Goal: Task Accomplishment & Management: Complete application form

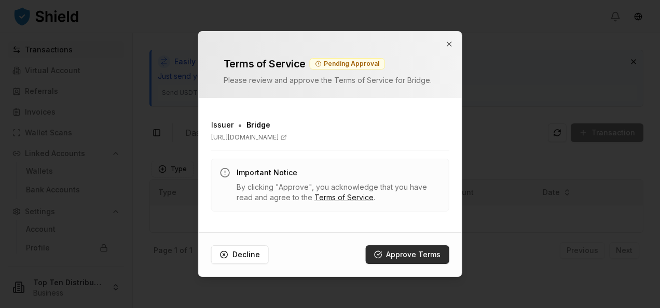
click at [414, 249] on button "Approve Terms" at bounding box center [408, 255] width 84 height 19
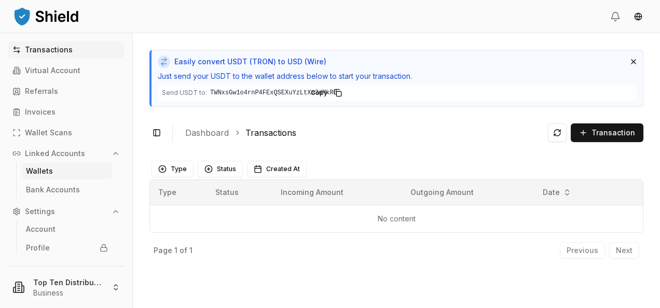
click at [46, 170] on p "Wallets" at bounding box center [39, 171] width 27 height 7
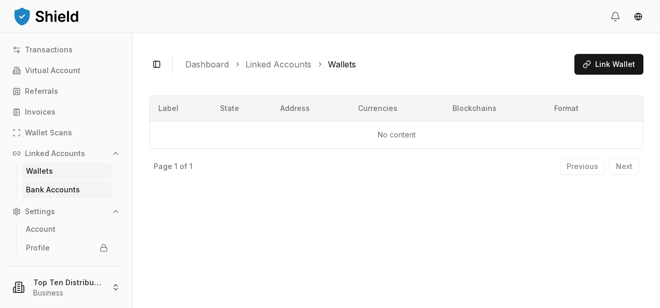
click at [52, 187] on p "Bank Accounts" at bounding box center [53, 189] width 54 height 7
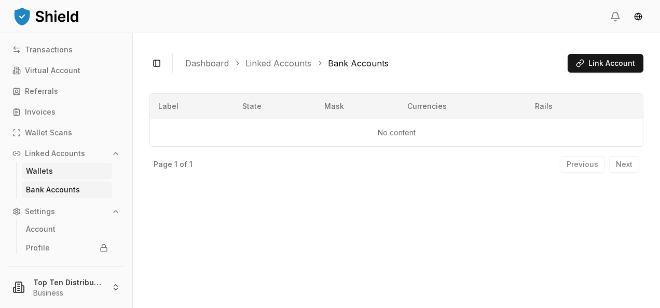
click at [51, 174] on p "Wallets" at bounding box center [39, 171] width 27 height 7
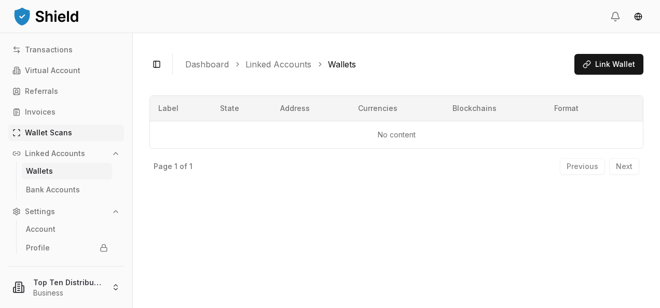
click at [58, 132] on p "Wallet Scans" at bounding box center [48, 132] width 47 height 7
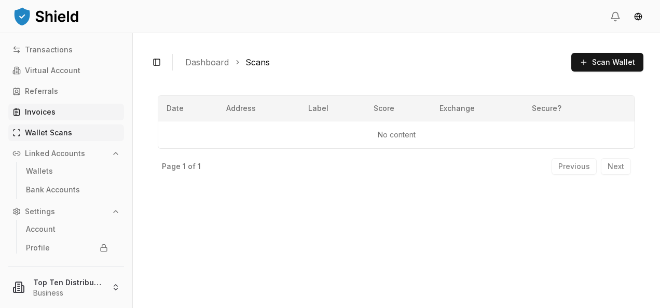
click at [51, 113] on p "Invoices" at bounding box center [40, 112] width 31 height 7
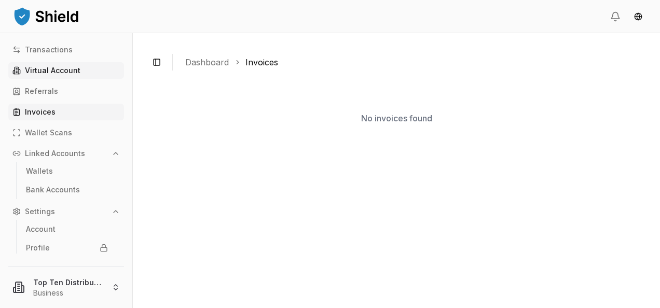
click at [56, 69] on p "Virtual Account" at bounding box center [53, 70] width 56 height 7
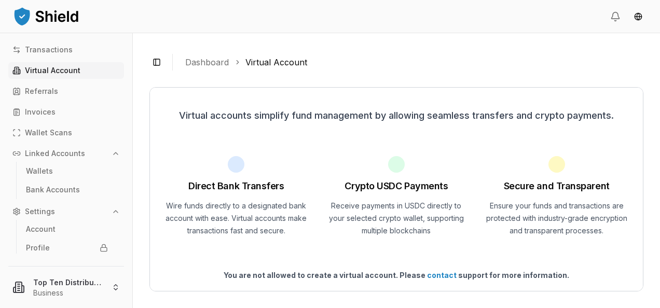
scroll to position [6, 0]
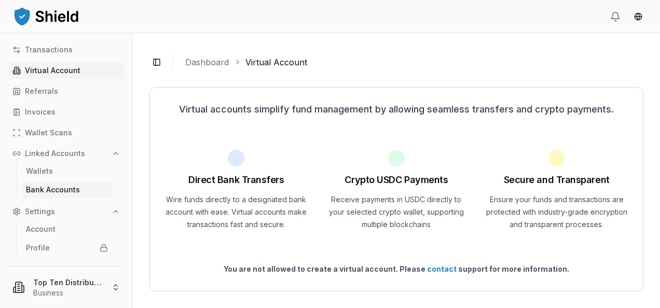
click at [59, 191] on p "Bank Accounts" at bounding box center [53, 189] width 54 height 7
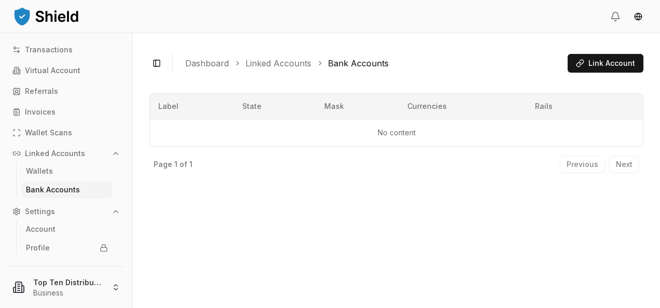
click at [59, 191] on p "Bank Accounts" at bounding box center [53, 189] width 54 height 7
click at [63, 67] on p "Virtual Account" at bounding box center [53, 70] width 56 height 7
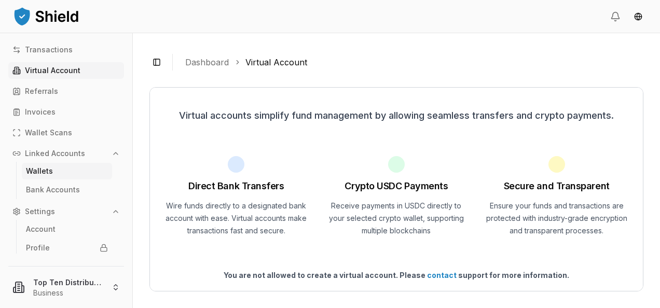
click at [54, 169] on link "Wallets" at bounding box center [67, 171] width 90 height 17
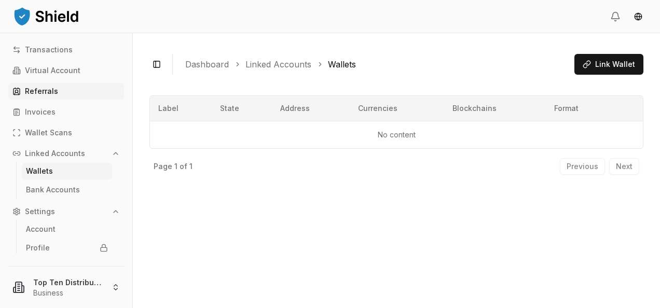
click at [52, 95] on p "Referrals" at bounding box center [41, 91] width 33 height 7
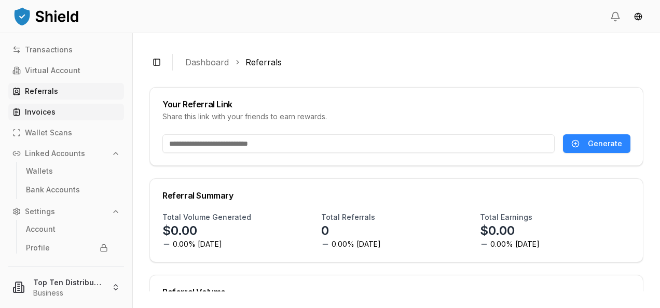
click at [49, 113] on p "Invoices" at bounding box center [40, 112] width 31 height 7
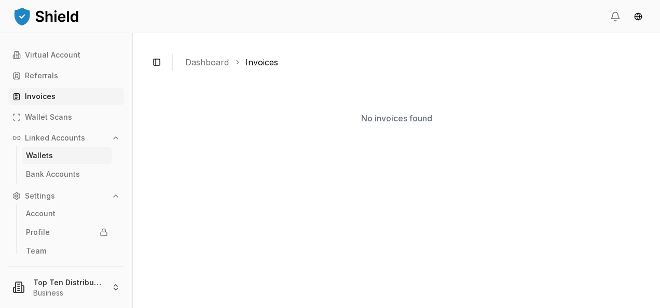
scroll to position [22, 0]
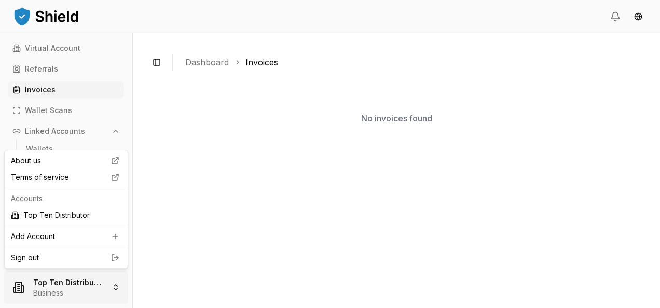
click at [73, 284] on html "Transactions Virtual Account Referrals Invoices Wallet Scans Linked Accounts Wa…" at bounding box center [330, 154] width 660 height 308
click at [44, 237] on div "Add Account" at bounding box center [66, 236] width 119 height 17
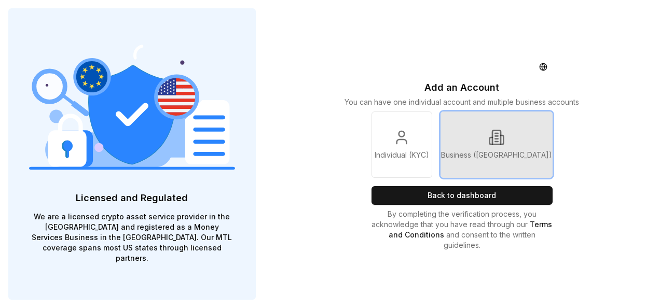
click at [513, 146] on link "Business ([GEOGRAPHIC_DATA])" at bounding box center [497, 145] width 112 height 66
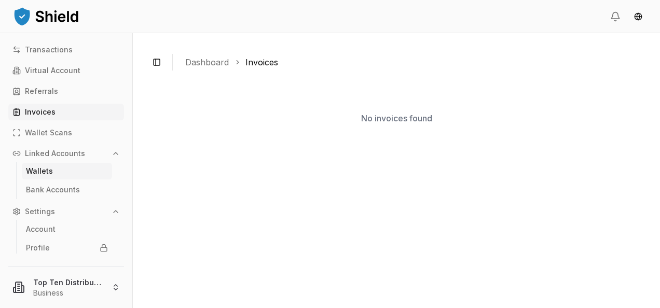
click at [52, 172] on link "Wallets" at bounding box center [67, 171] width 90 height 17
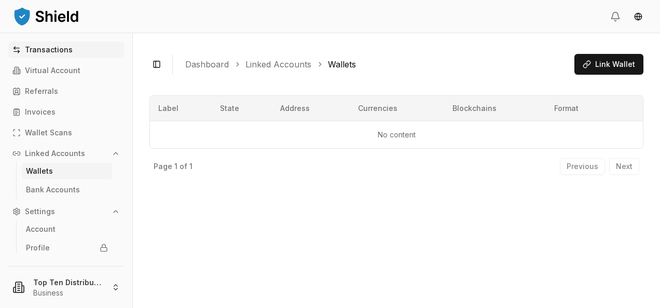
click at [52, 49] on p "Transactions" at bounding box center [49, 49] width 48 height 7
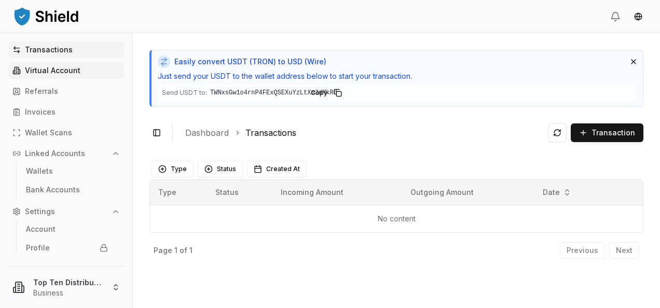
click at [55, 69] on p "Virtual Account" at bounding box center [53, 70] width 56 height 7
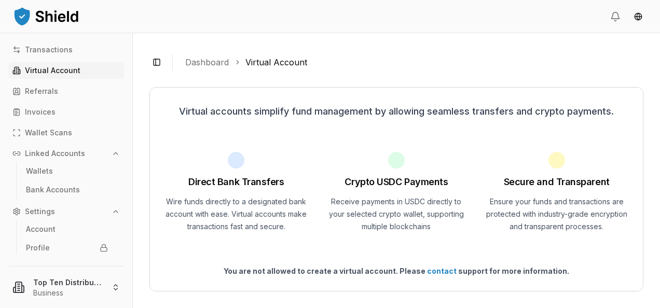
scroll to position [6, 0]
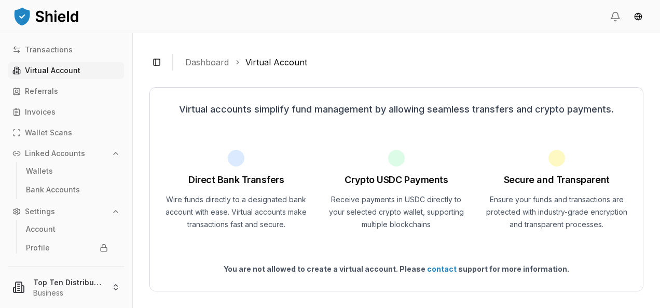
drag, startPoint x: 463, startPoint y: 59, endPoint x: 415, endPoint y: 83, distance: 52.7
click at [463, 59] on ol "Dashboard Virtual Account" at bounding box center [410, 62] width 450 height 12
click at [39, 113] on p "Invoices" at bounding box center [40, 112] width 31 height 7
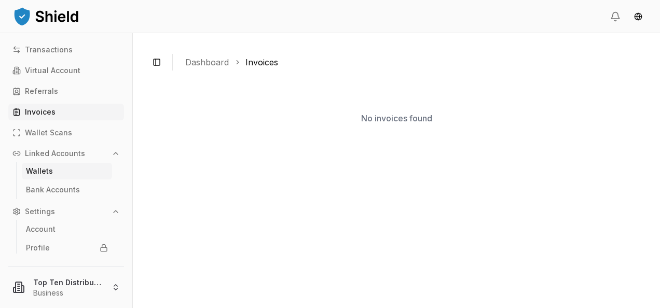
click at [45, 171] on p "Wallets" at bounding box center [39, 171] width 27 height 7
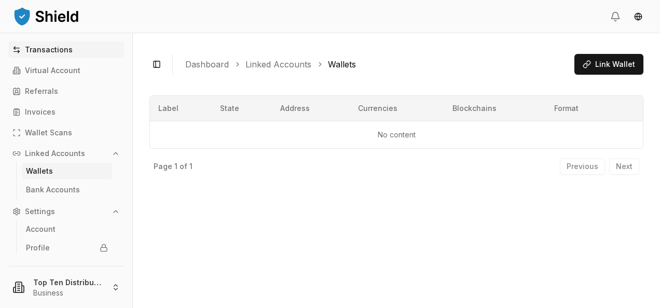
click at [57, 49] on p "Transactions" at bounding box center [49, 49] width 48 height 7
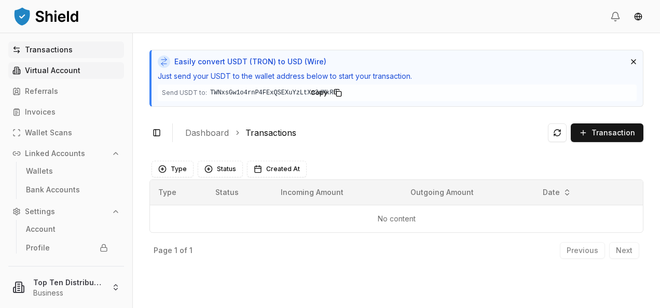
click at [35, 67] on p "Virtual Account" at bounding box center [53, 70] width 56 height 7
click at [55, 69] on p "Virtual Account" at bounding box center [53, 70] width 56 height 7
click at [26, 89] on p "Referrals" at bounding box center [41, 91] width 33 height 7
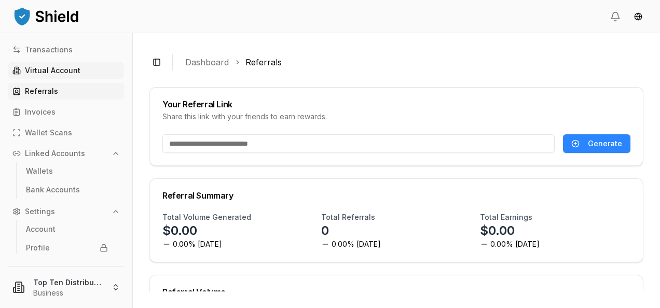
click at [42, 70] on p "Virtual Account" at bounding box center [53, 70] width 56 height 7
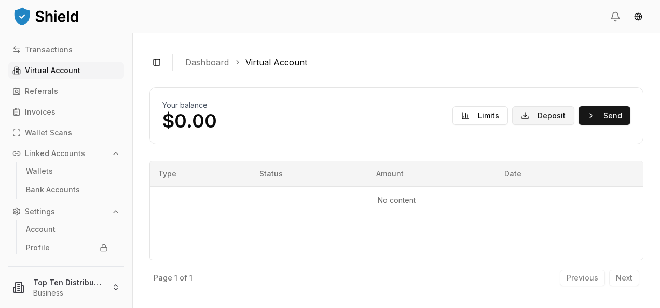
click at [548, 111] on button "Deposit" at bounding box center [543, 115] width 62 height 19
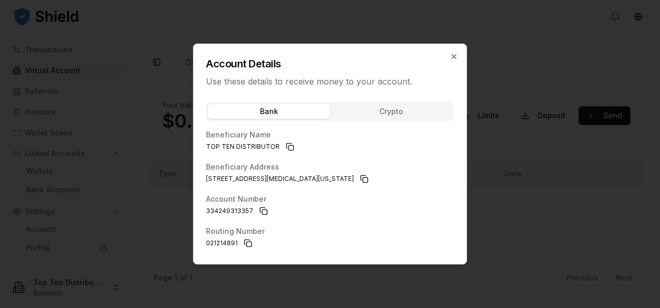
click at [388, 110] on div "Bank Crypto Beneficiary Name TOP TEN DISTRIBUTOR Beneficiary Address [STREET_AD…" at bounding box center [330, 180] width 273 height 168
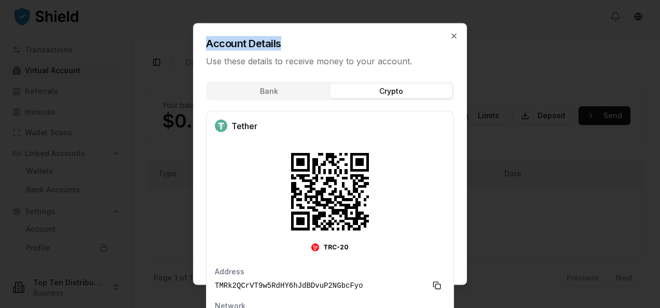
drag, startPoint x: 350, startPoint y: 44, endPoint x: 338, endPoint y: 5, distance: 40.9
click at [338, 5] on body "Transactions Virtual Account Referrals Invoices Wallet Scans Linked Accounts Wa…" at bounding box center [330, 154] width 660 height 308
click at [452, 34] on icon "button" at bounding box center [454, 36] width 8 height 8
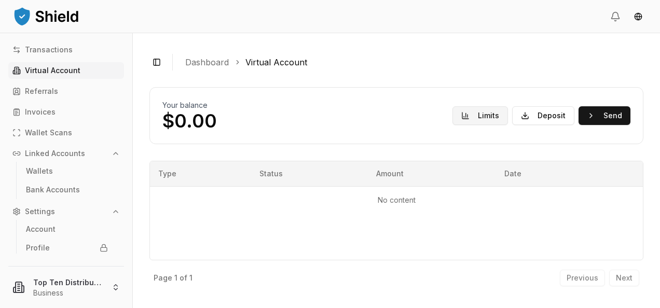
click at [490, 115] on button "Limits" at bounding box center [481, 115] width 56 height 19
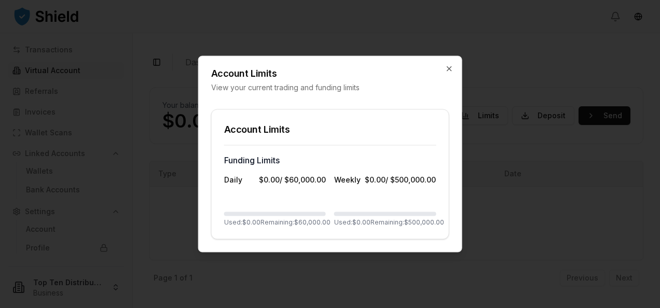
click at [451, 61] on div "Account Limits View your current trading and funding limits" at bounding box center [330, 75] width 263 height 36
click at [449, 70] on icon "button" at bounding box center [449, 69] width 8 height 8
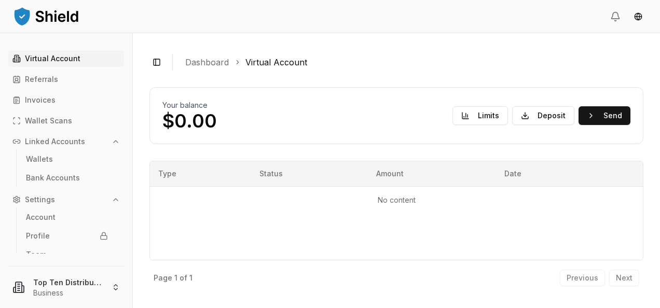
scroll to position [22, 0]
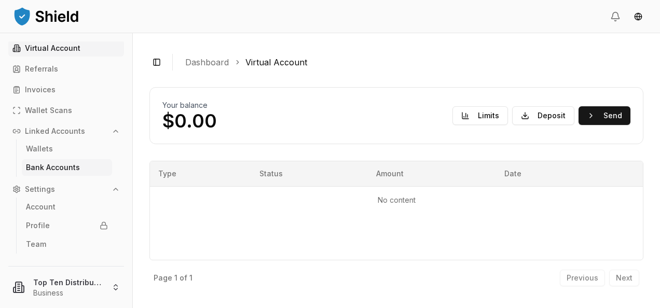
click at [56, 170] on p "Bank Accounts" at bounding box center [53, 167] width 54 height 7
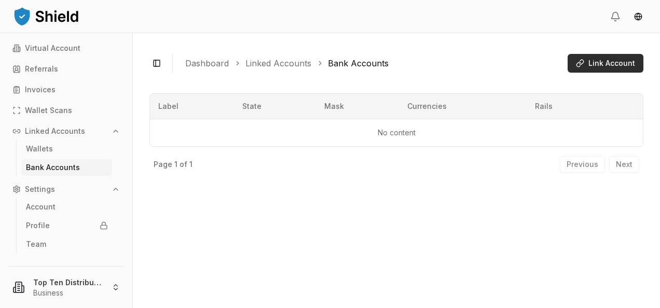
click at [614, 64] on span "Link Account" at bounding box center [612, 63] width 47 height 10
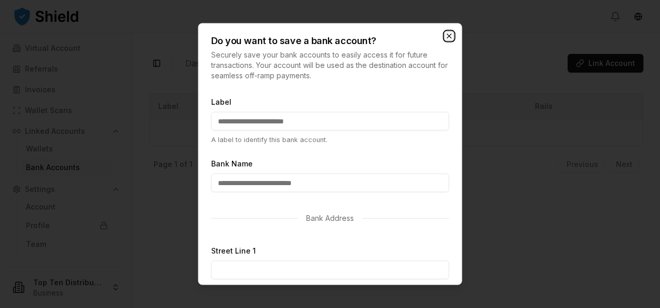
click at [449, 35] on icon "button" at bounding box center [449, 36] width 8 height 8
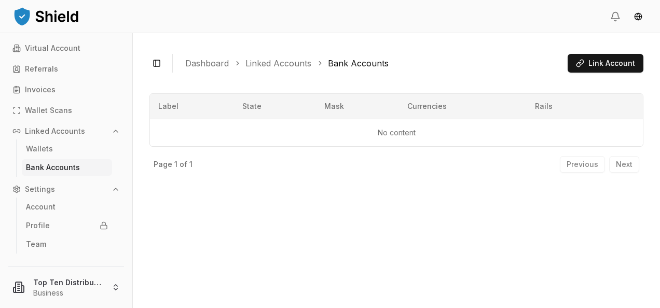
click at [46, 168] on p "Bank Accounts" at bounding box center [53, 167] width 54 height 7
click at [64, 165] on p "Bank Accounts" at bounding box center [53, 167] width 54 height 7
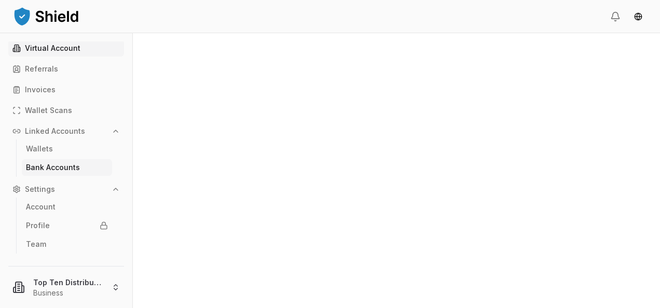
click at [39, 47] on p "Virtual Account" at bounding box center [53, 48] width 56 height 7
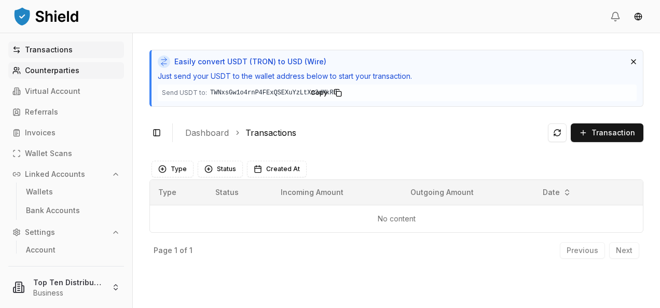
click at [70, 70] on p "Counterparties" at bounding box center [52, 70] width 55 height 7
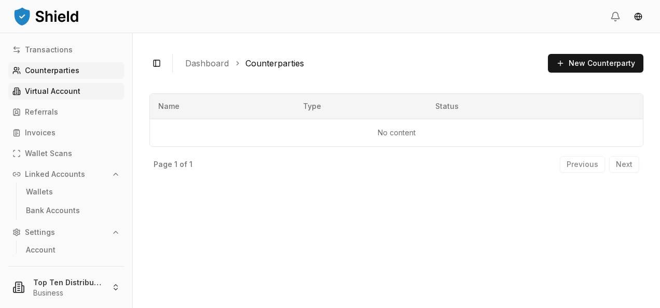
click at [61, 88] on p "Virtual Account" at bounding box center [53, 91] width 56 height 7
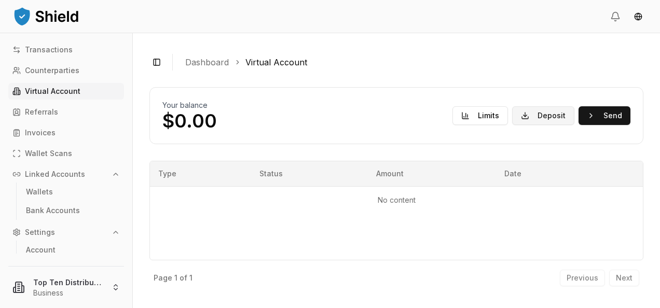
click at [537, 114] on button "Deposit" at bounding box center [543, 115] width 62 height 19
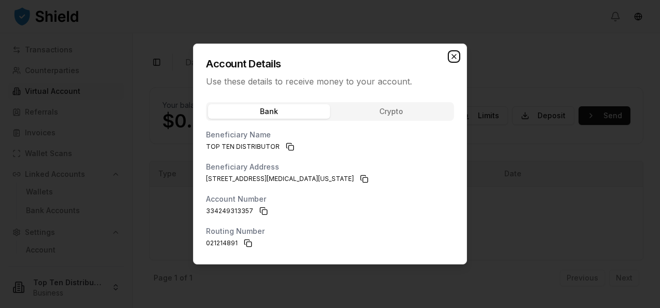
click at [455, 54] on icon "button" at bounding box center [454, 56] width 8 height 8
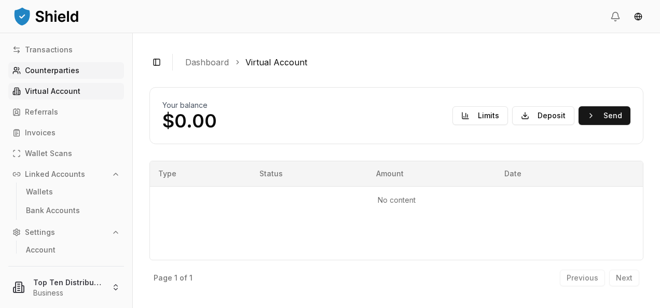
click at [37, 72] on p "Counterparties" at bounding box center [52, 70] width 55 height 7
